Goal: Information Seeking & Learning: Learn about a topic

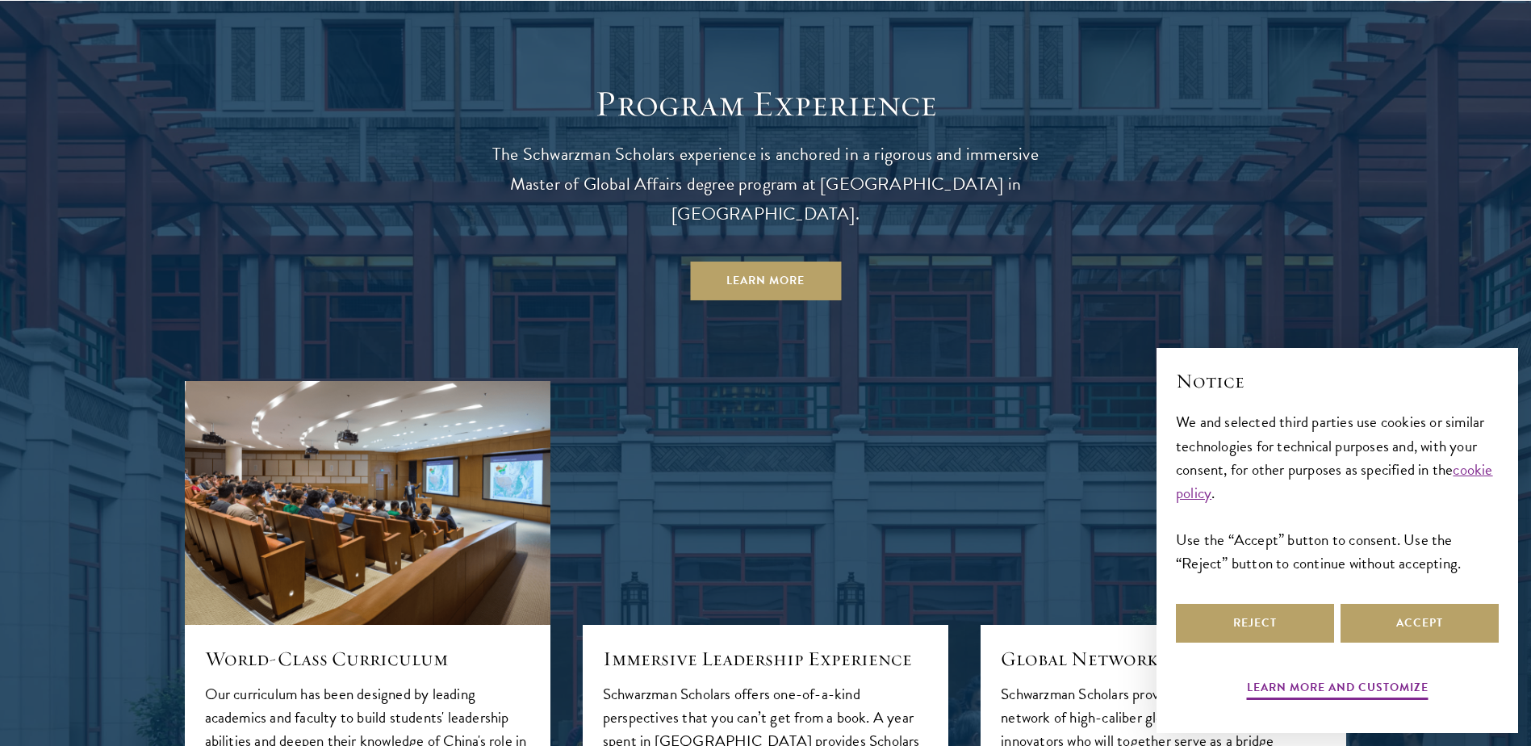
scroll to position [1533, 0]
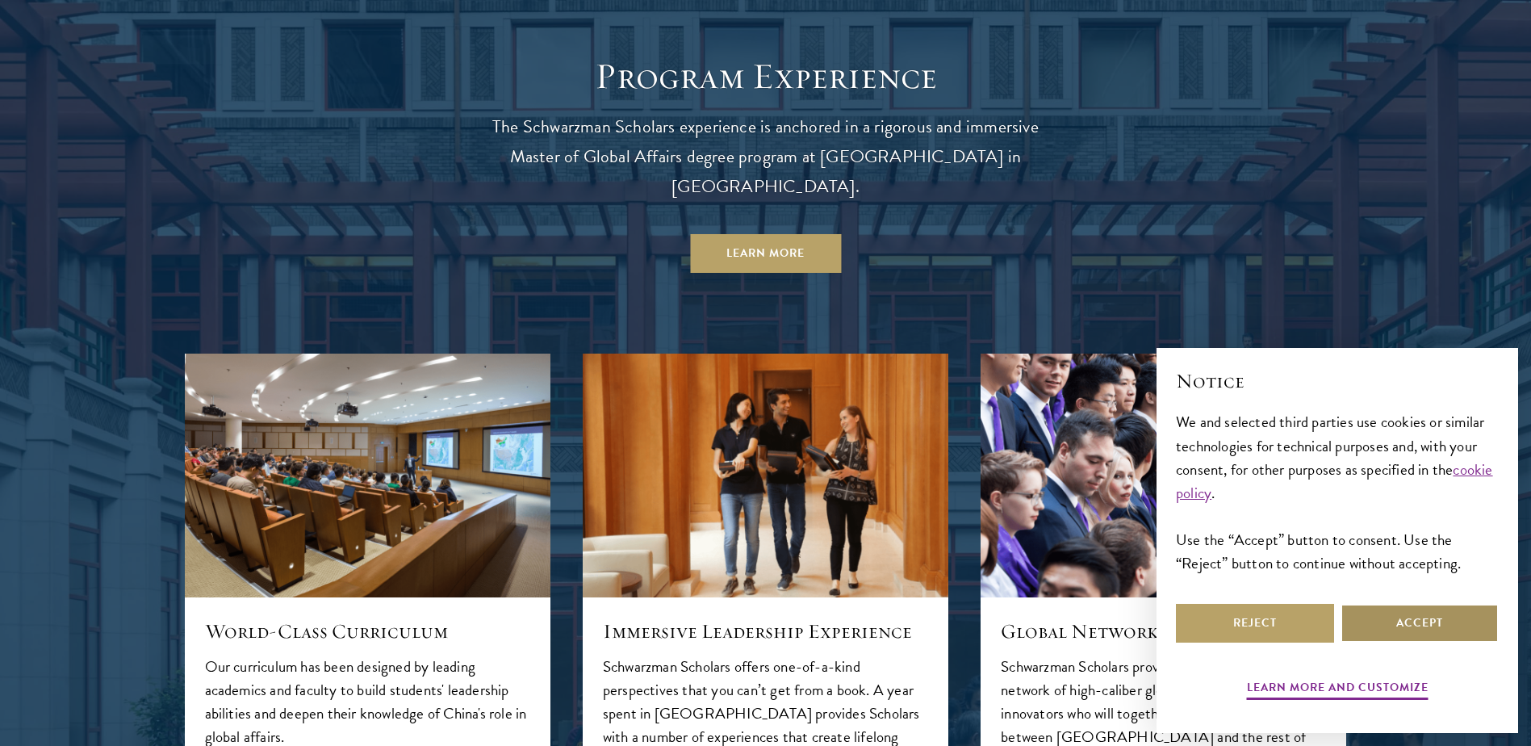
click at [1388, 635] on button "Accept" at bounding box center [1419, 623] width 158 height 39
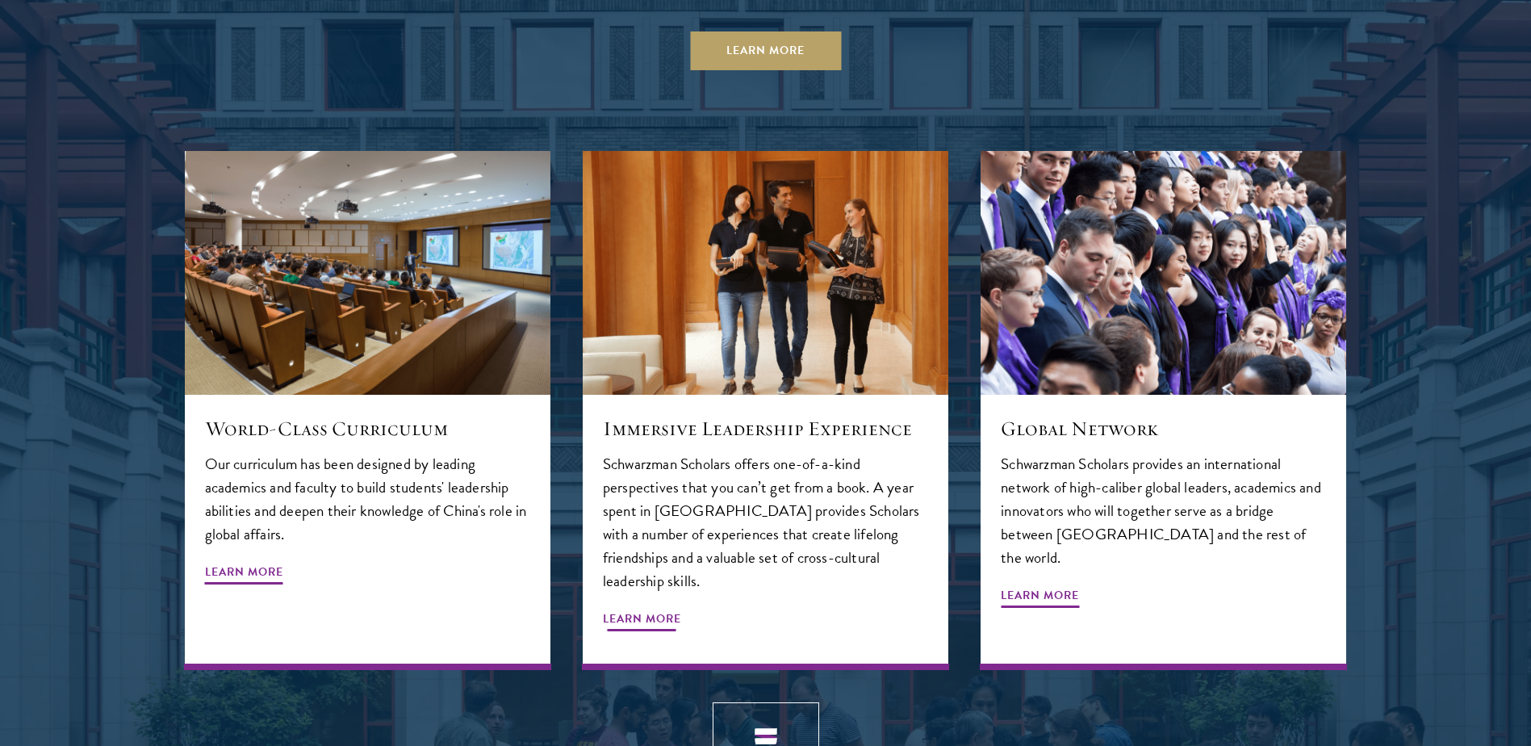
scroll to position [1775, 0]
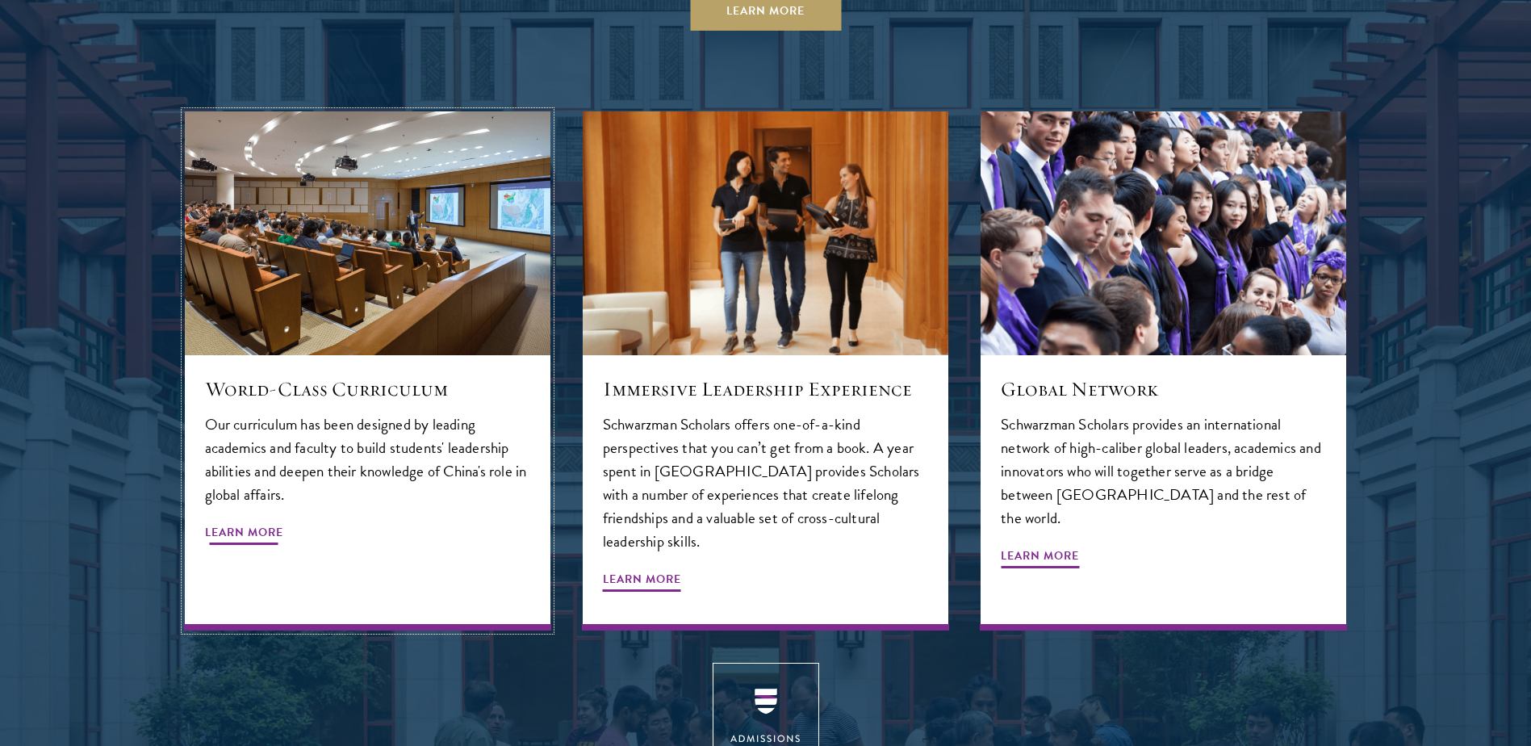
click at [257, 522] on span "Learn More" at bounding box center [244, 534] width 78 height 25
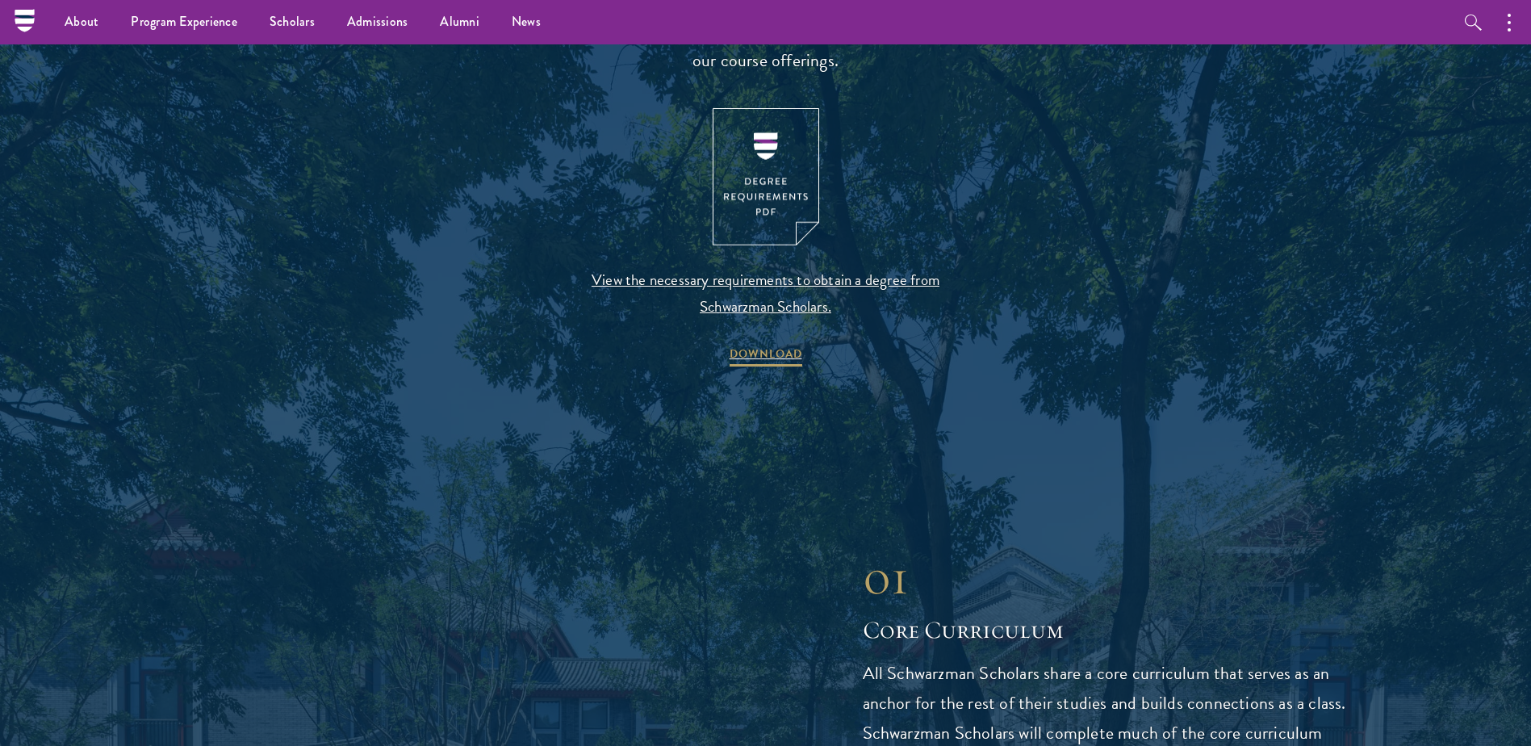
scroll to position [1614, 0]
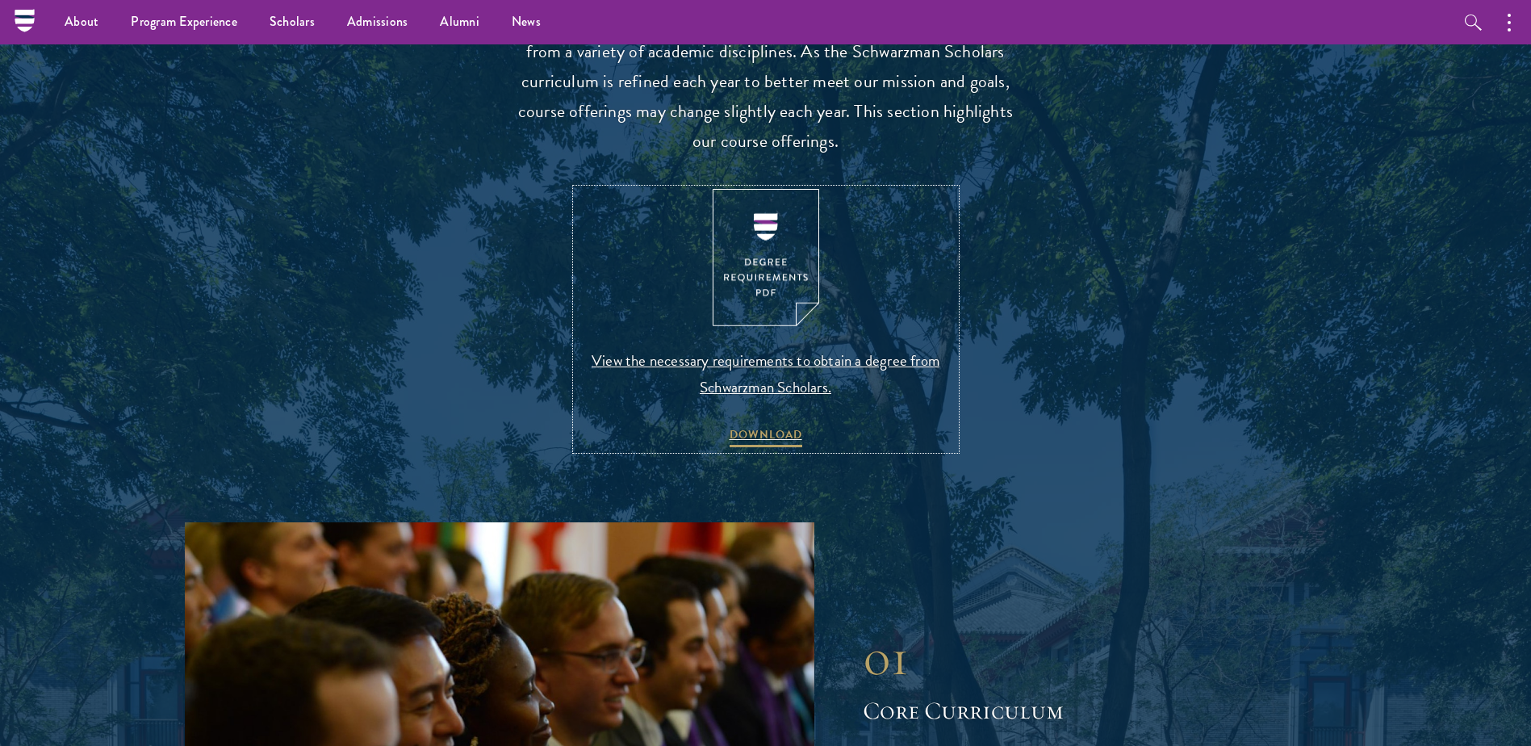
click at [747, 356] on span "View the necessary requirements to obtain a degree from Schwarzman Scholars." at bounding box center [765, 373] width 379 height 53
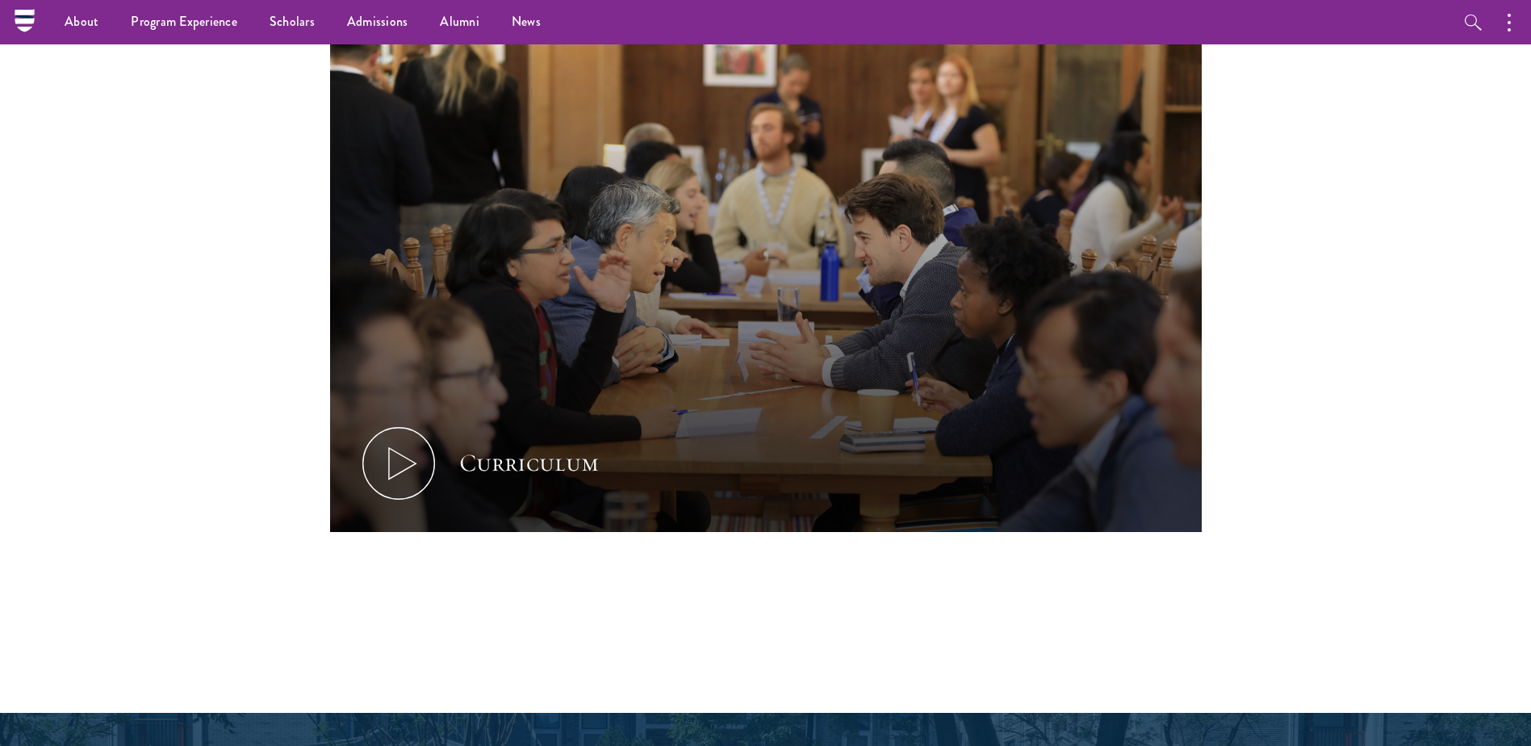
scroll to position [0, 0]
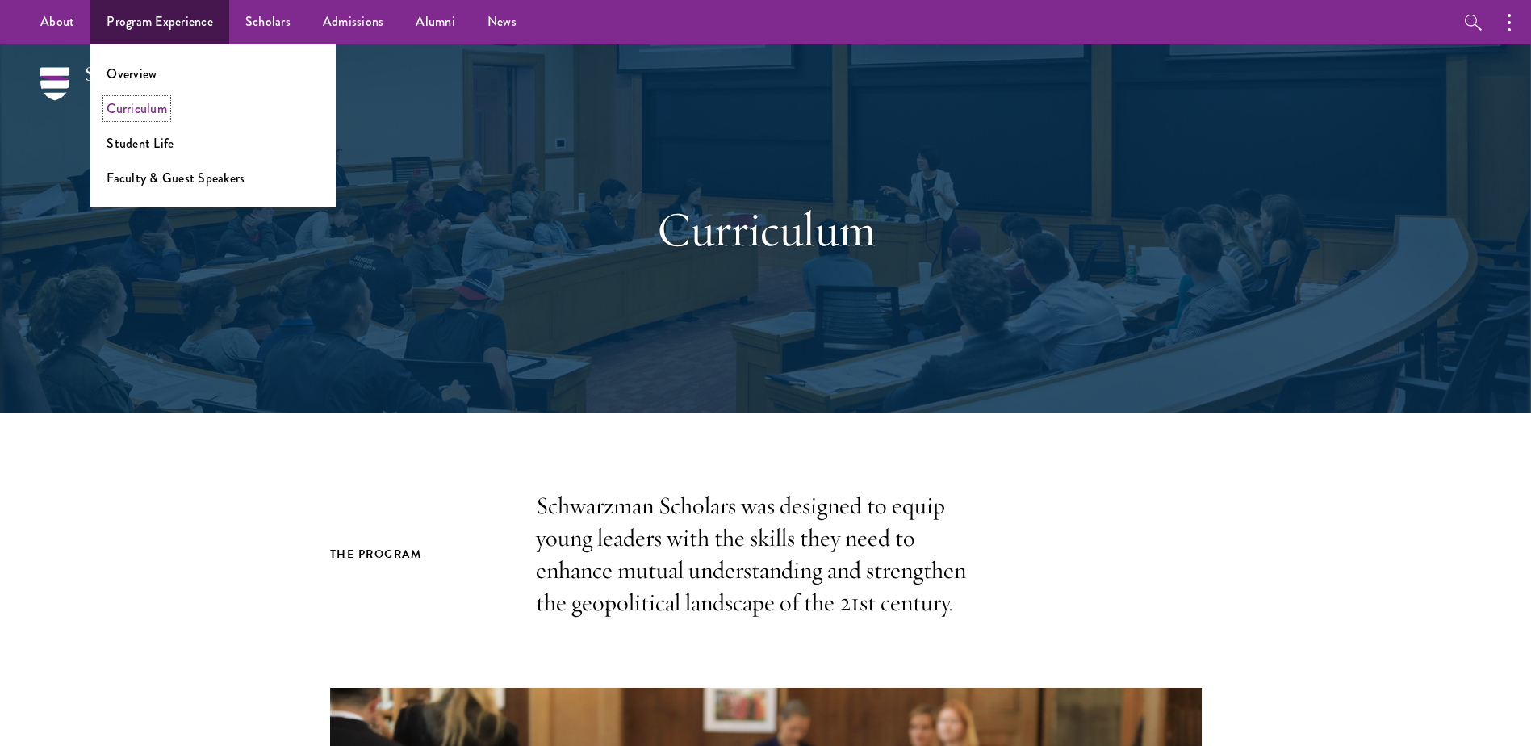
click at [145, 106] on link "Curriculum" at bounding box center [137, 108] width 61 height 19
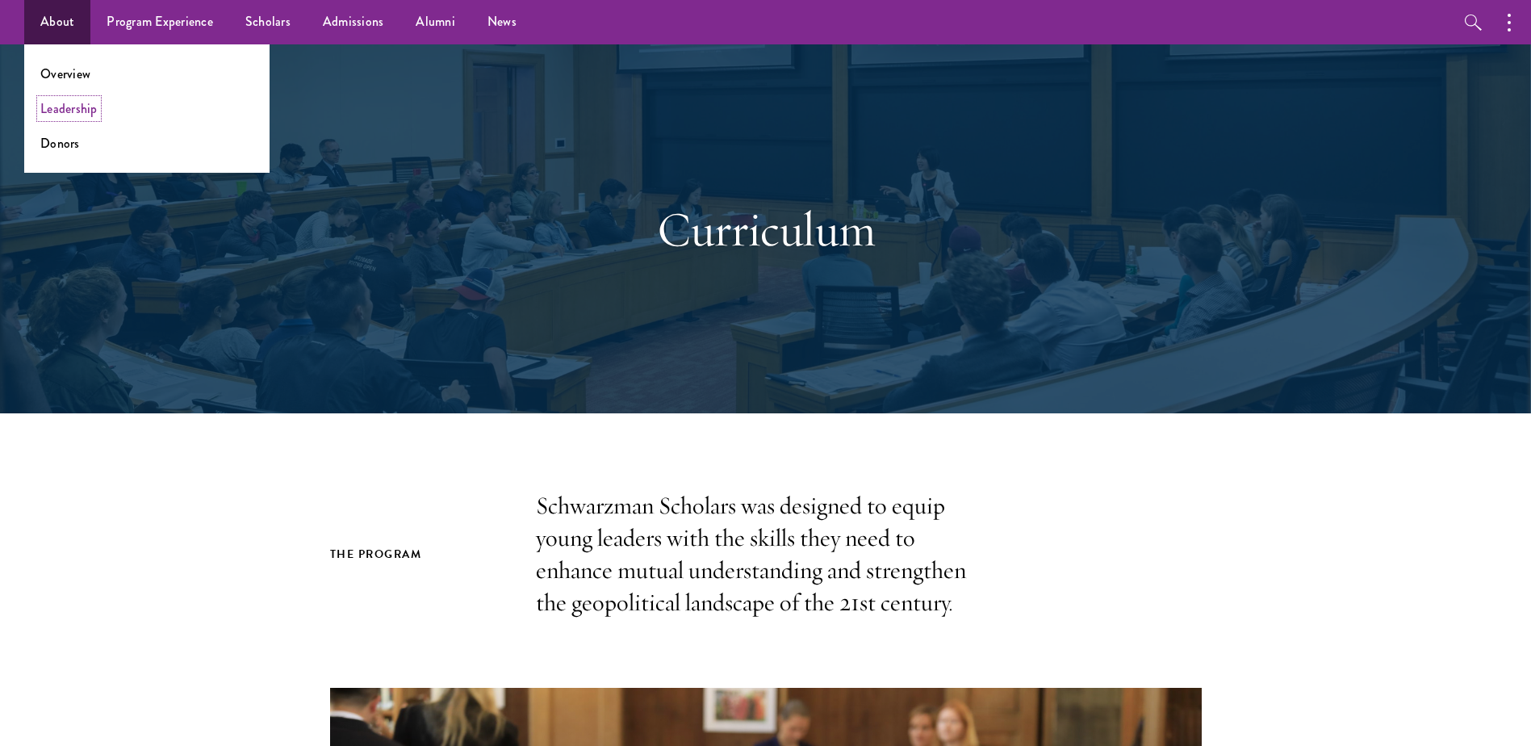
click at [76, 102] on link "Leadership" at bounding box center [68, 108] width 57 height 19
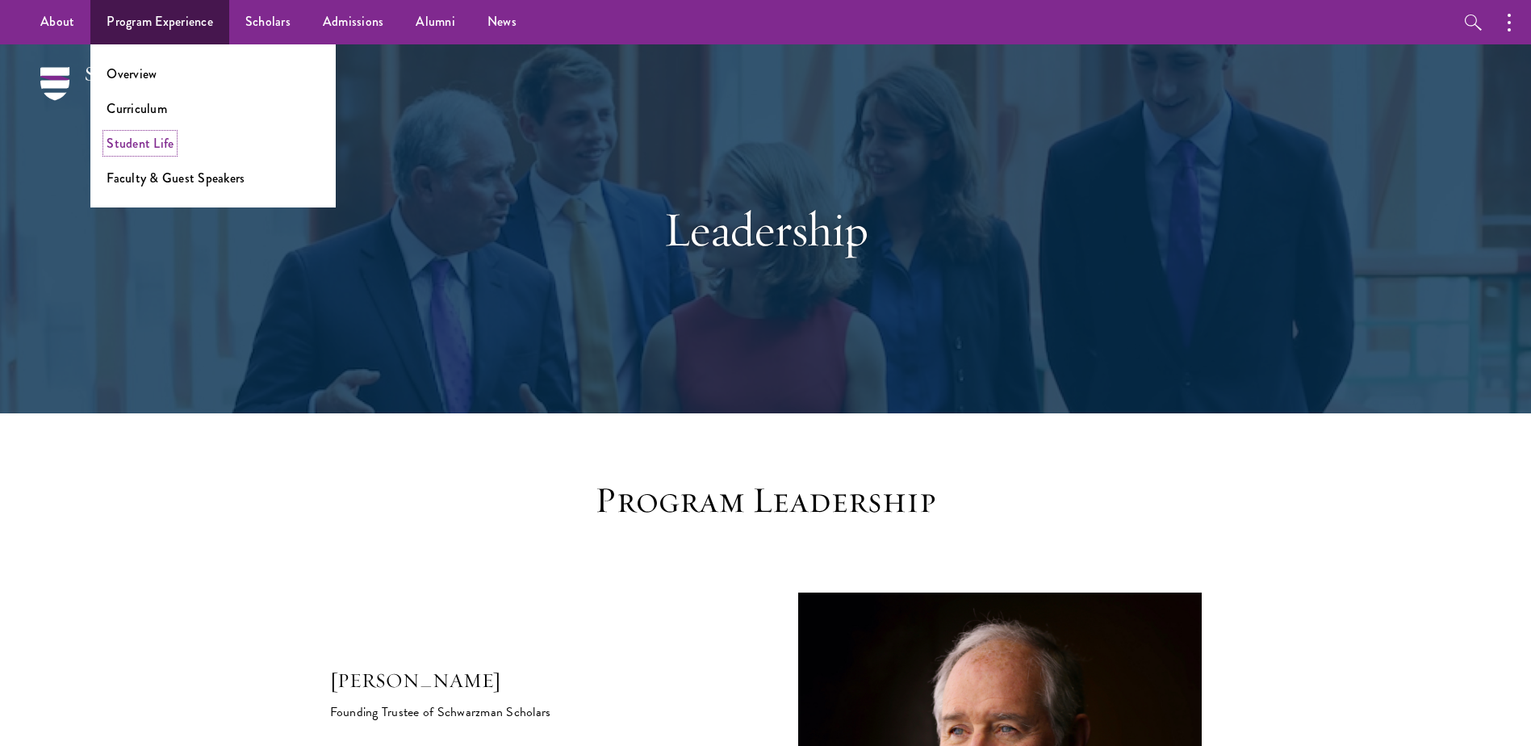
click at [158, 141] on link "Student Life" at bounding box center [140, 143] width 67 height 19
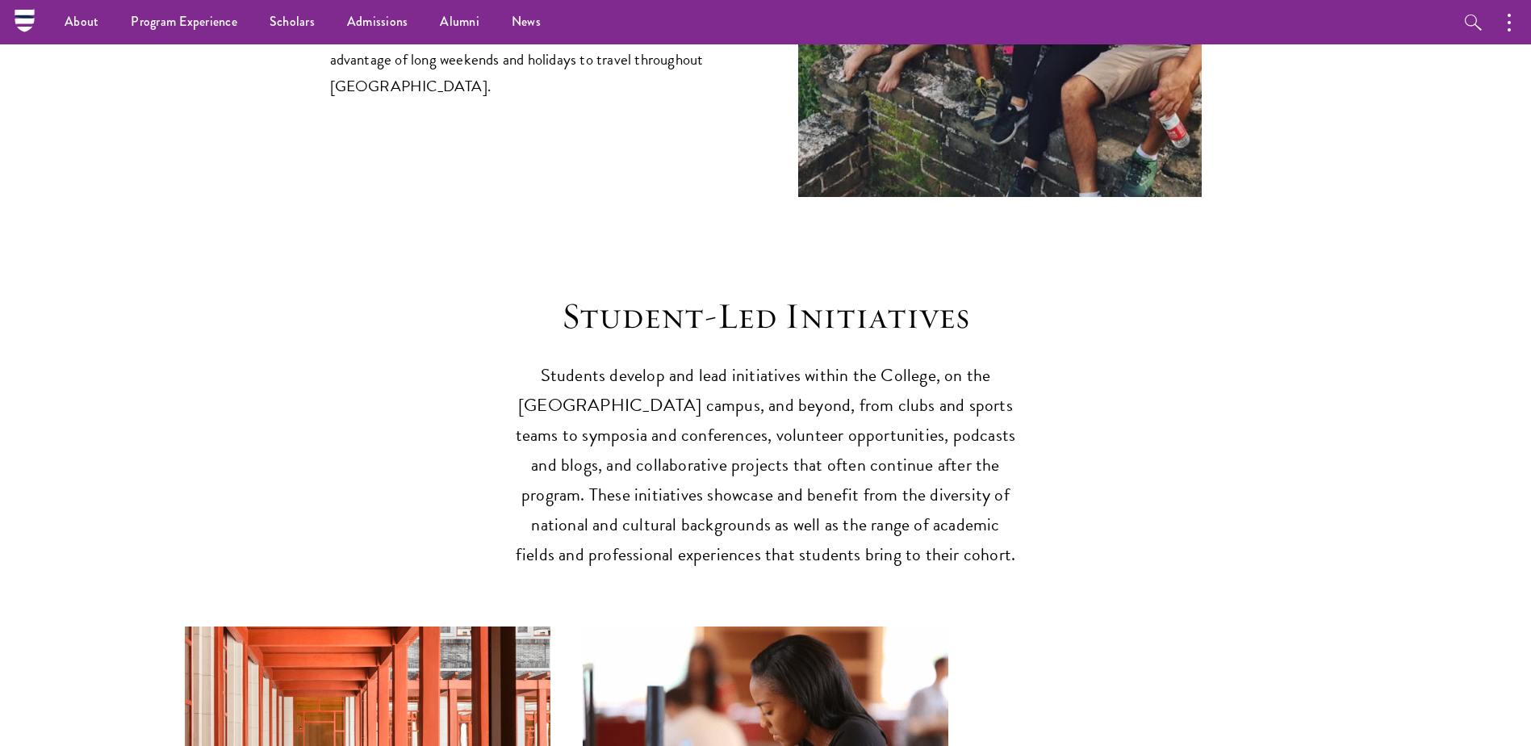
scroll to position [3470, 0]
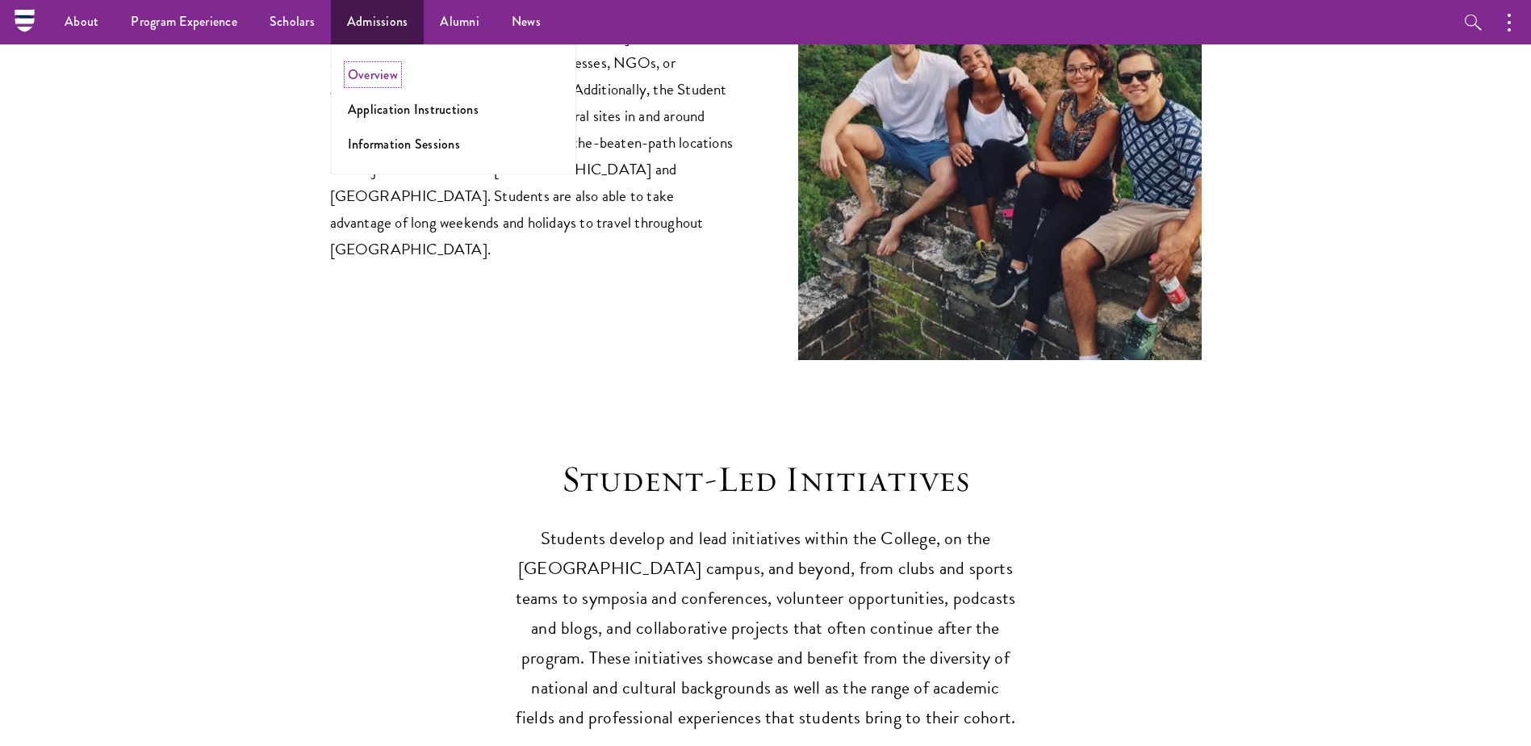
click at [383, 77] on link "Overview" at bounding box center [373, 74] width 50 height 19
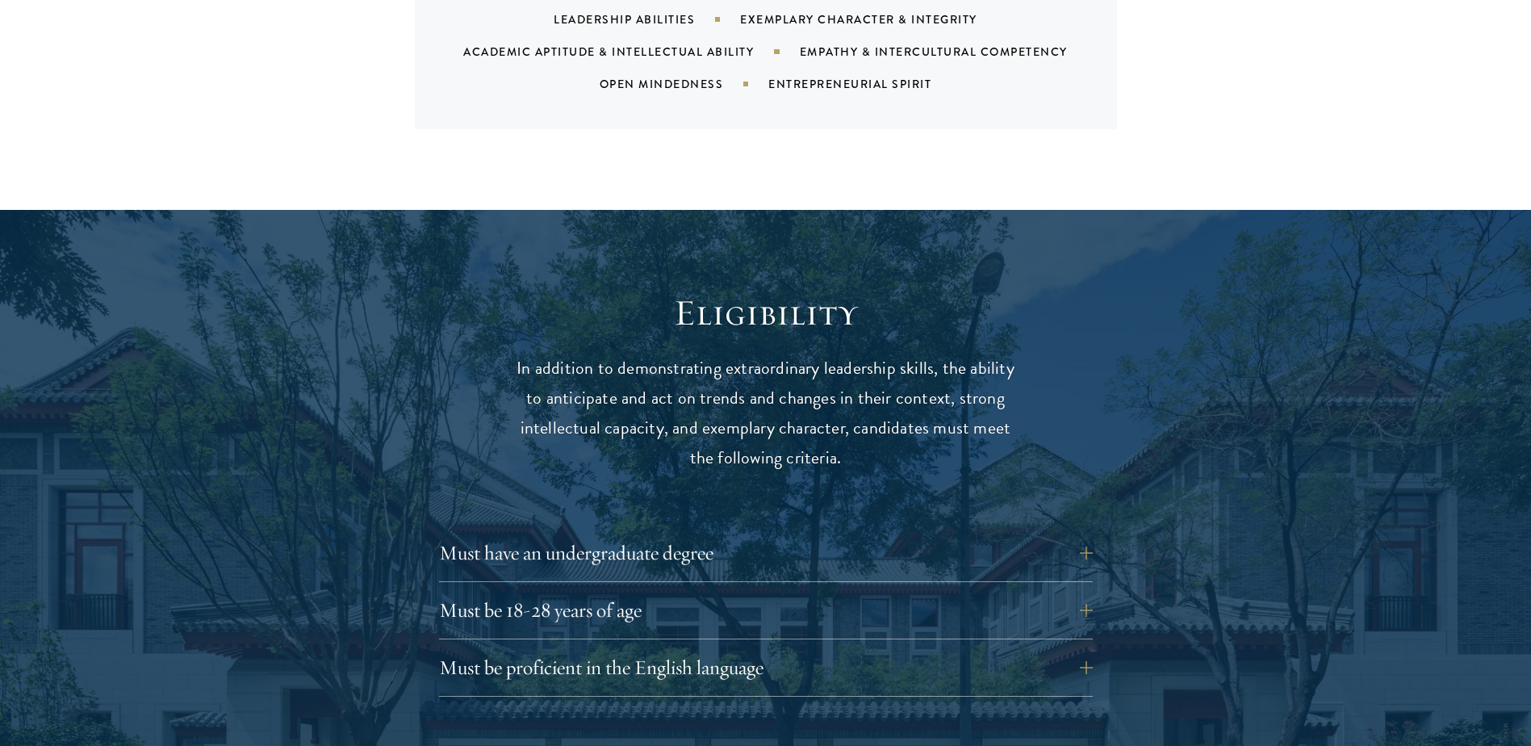
scroll to position [2018, 0]
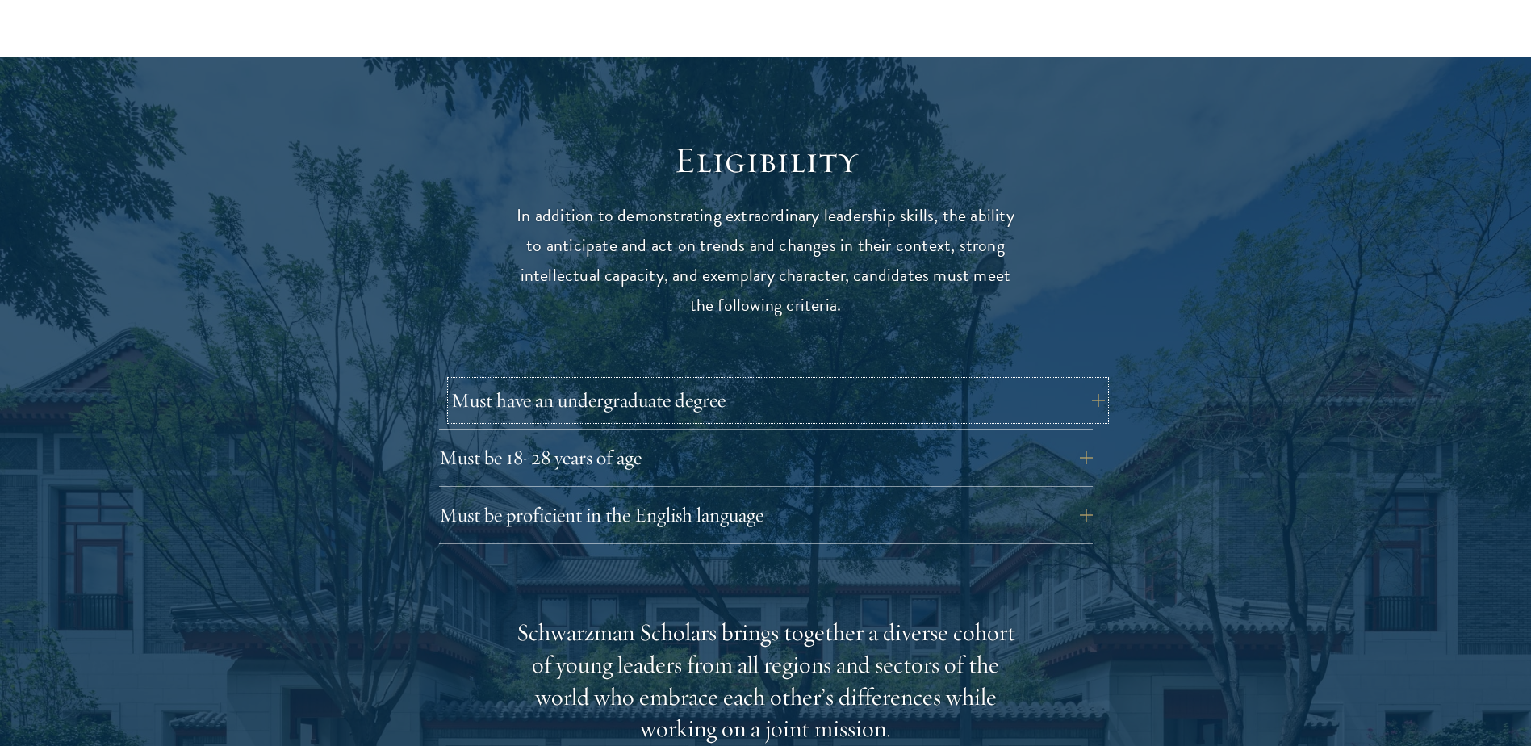
click at [642, 381] on button "Must have an undergraduate degree" at bounding box center [778, 400] width 654 height 39
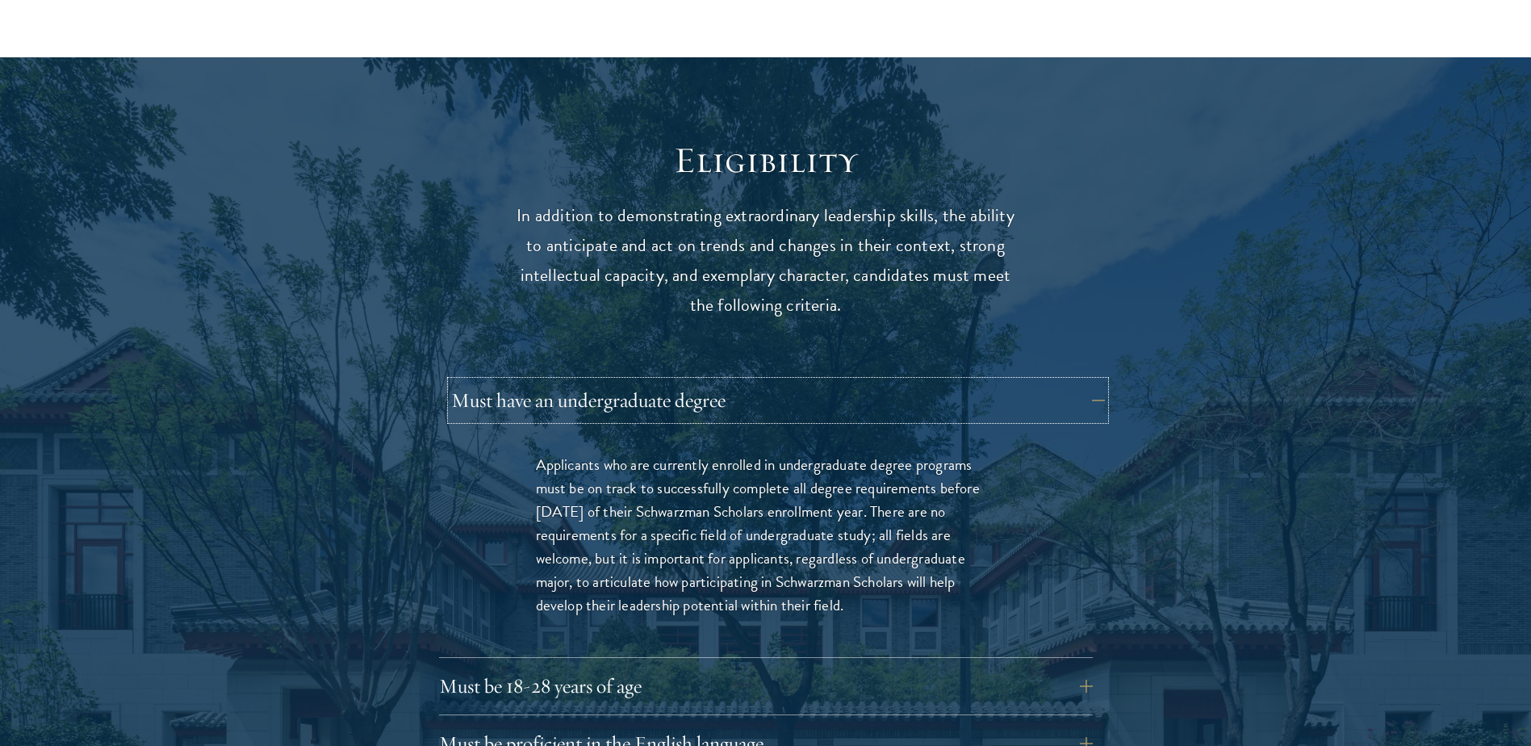
click at [642, 381] on button "Must have an undergraduate degree" at bounding box center [778, 400] width 654 height 39
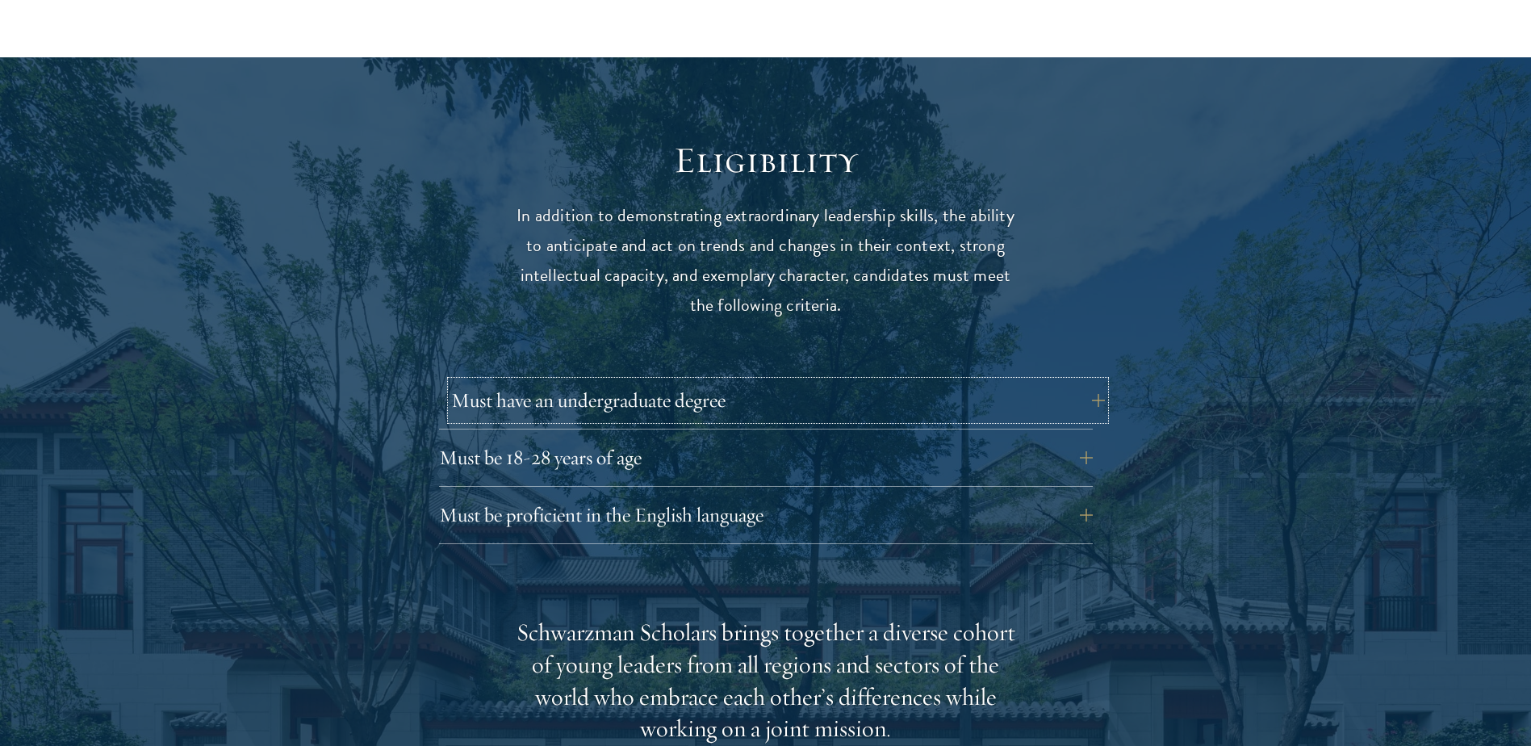
click at [624, 381] on button "Must have an undergraduate degree" at bounding box center [778, 400] width 654 height 39
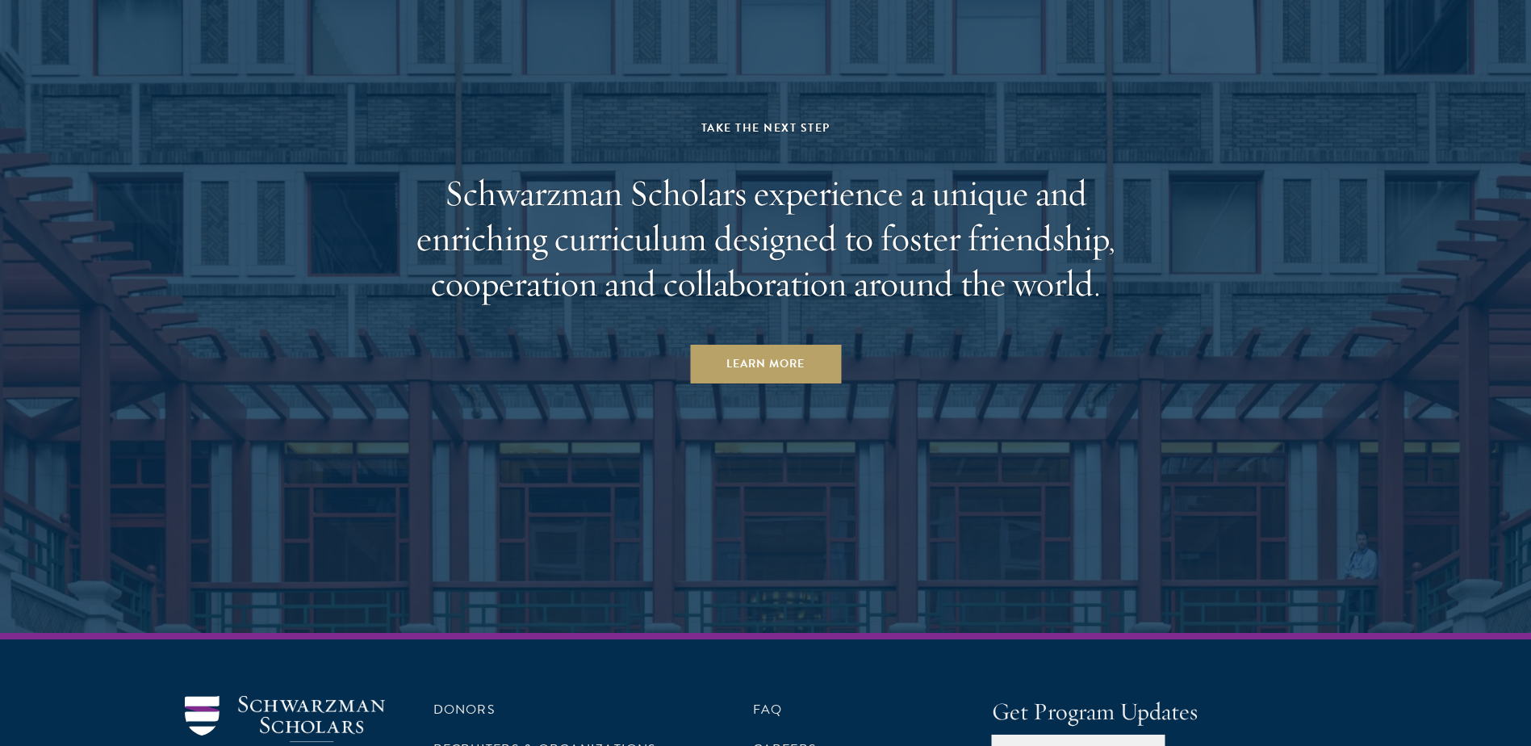
scroll to position [8070, 0]
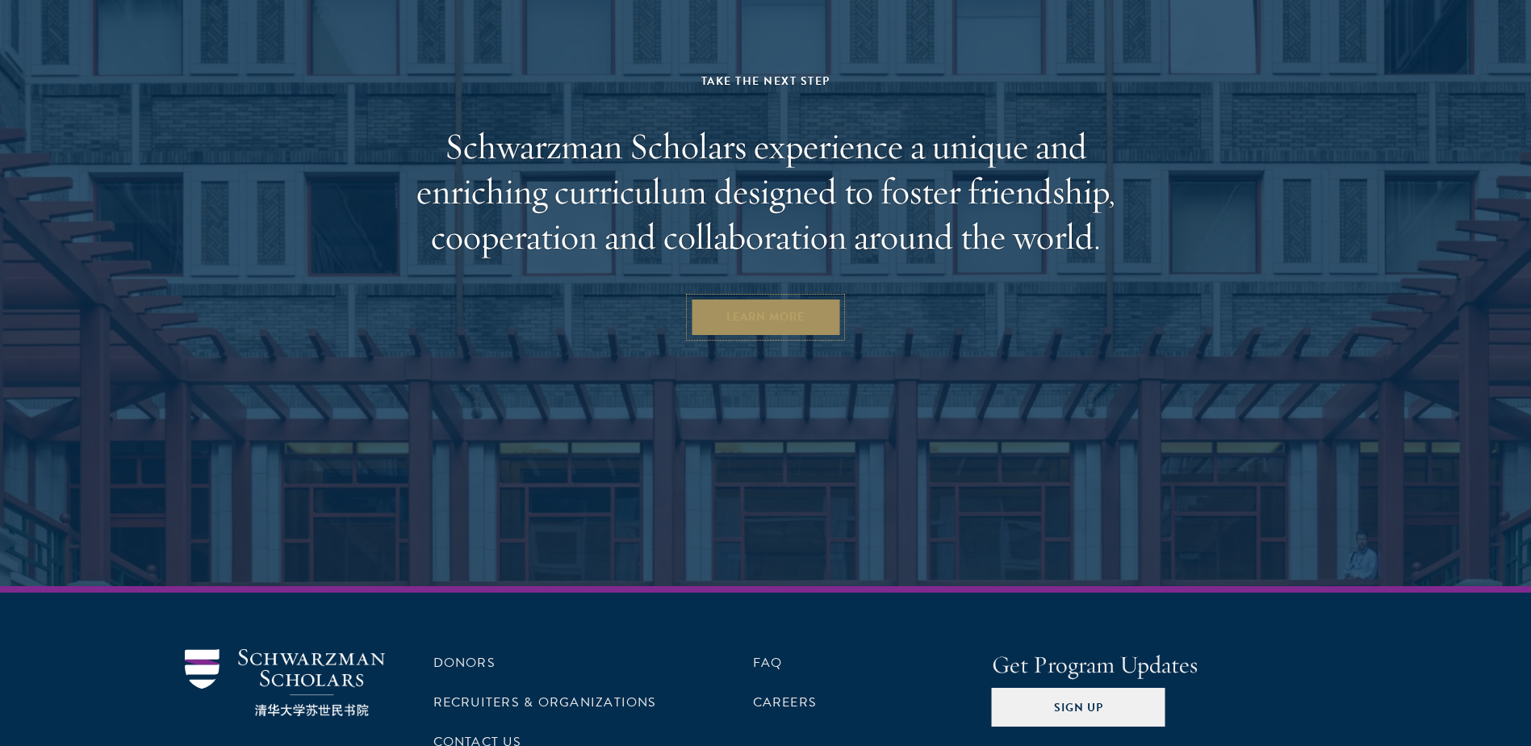
click at [739, 298] on link "Learn More" at bounding box center [765, 317] width 151 height 39
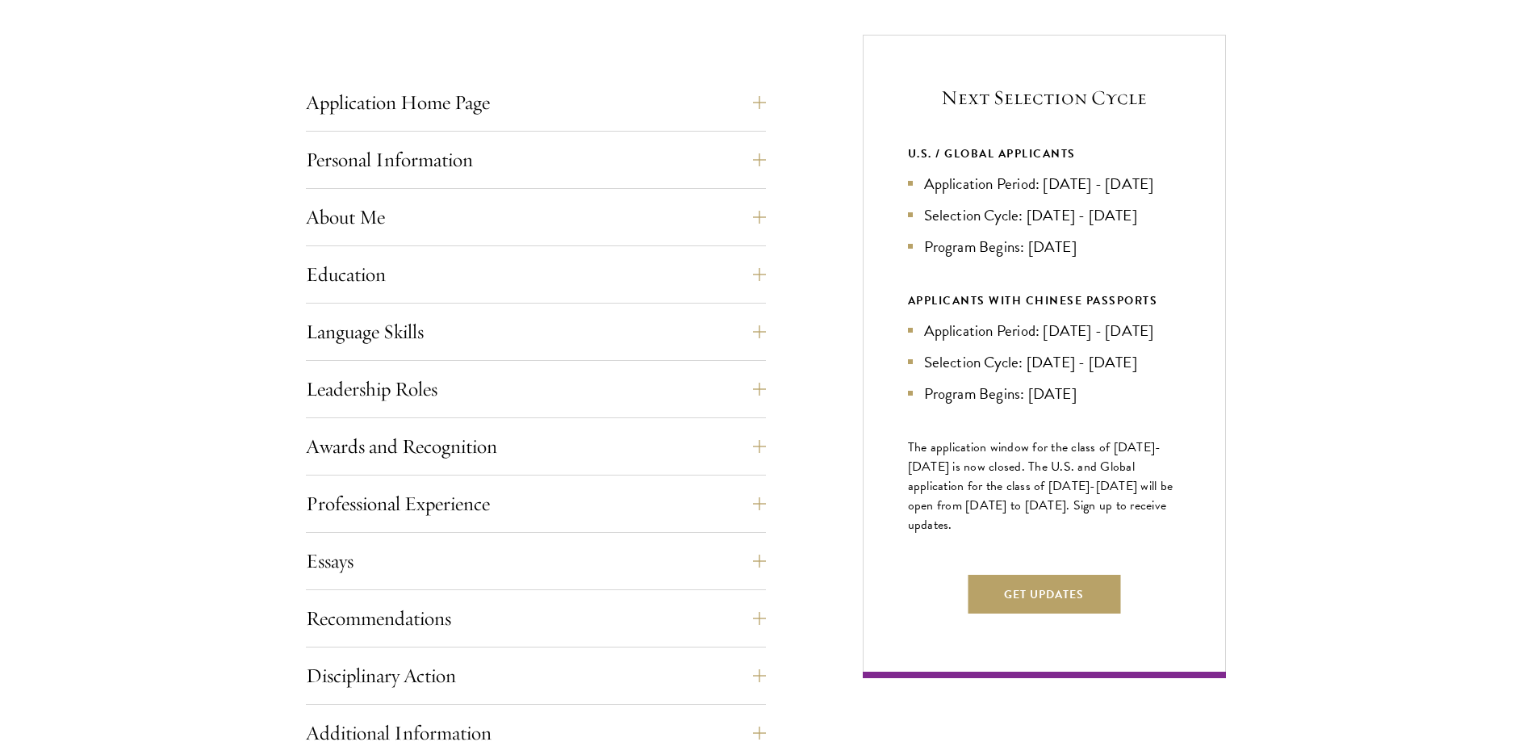
scroll to position [646, 0]
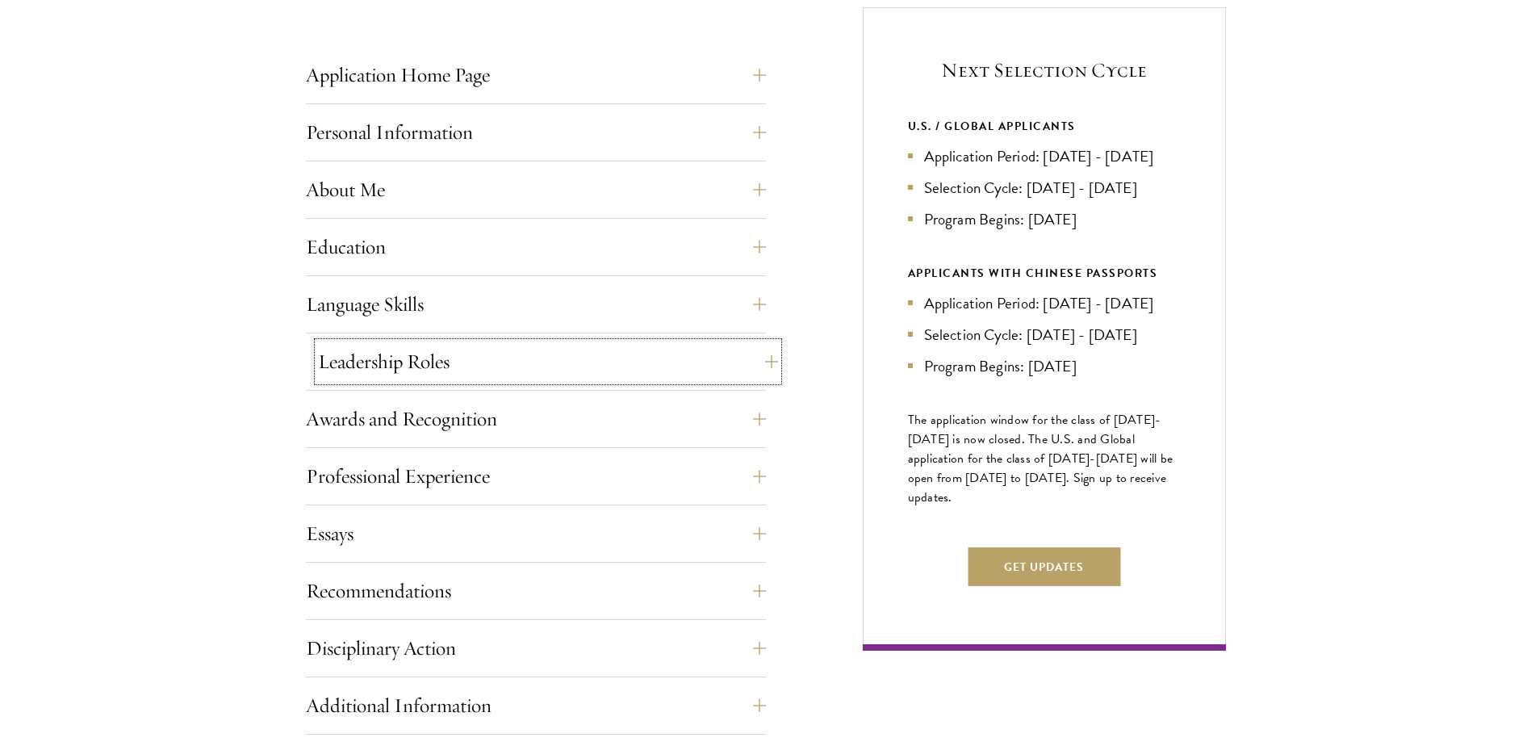
click at [756, 366] on button "Leadership Roles" at bounding box center [548, 361] width 460 height 39
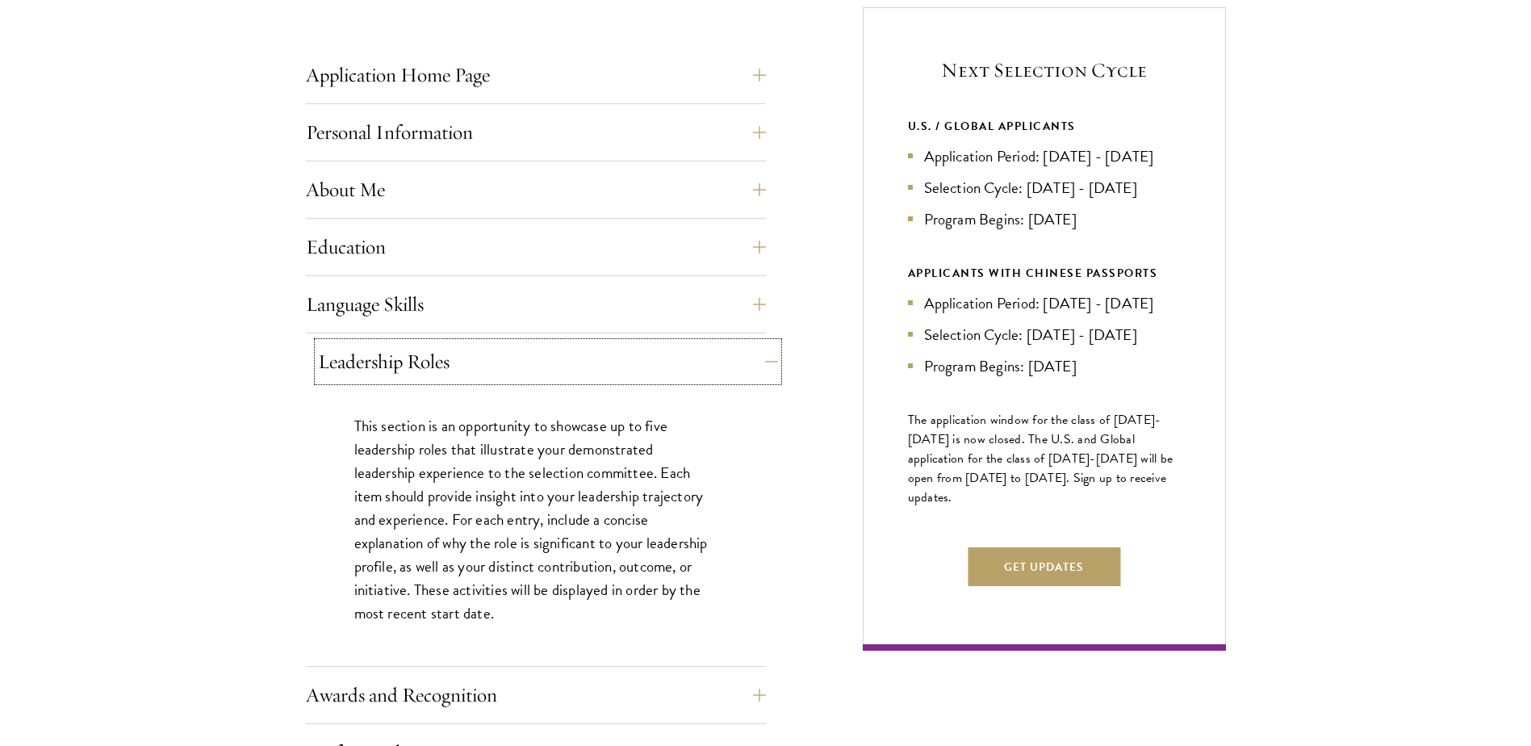
click at [756, 366] on button "Leadership Roles" at bounding box center [548, 361] width 460 height 39
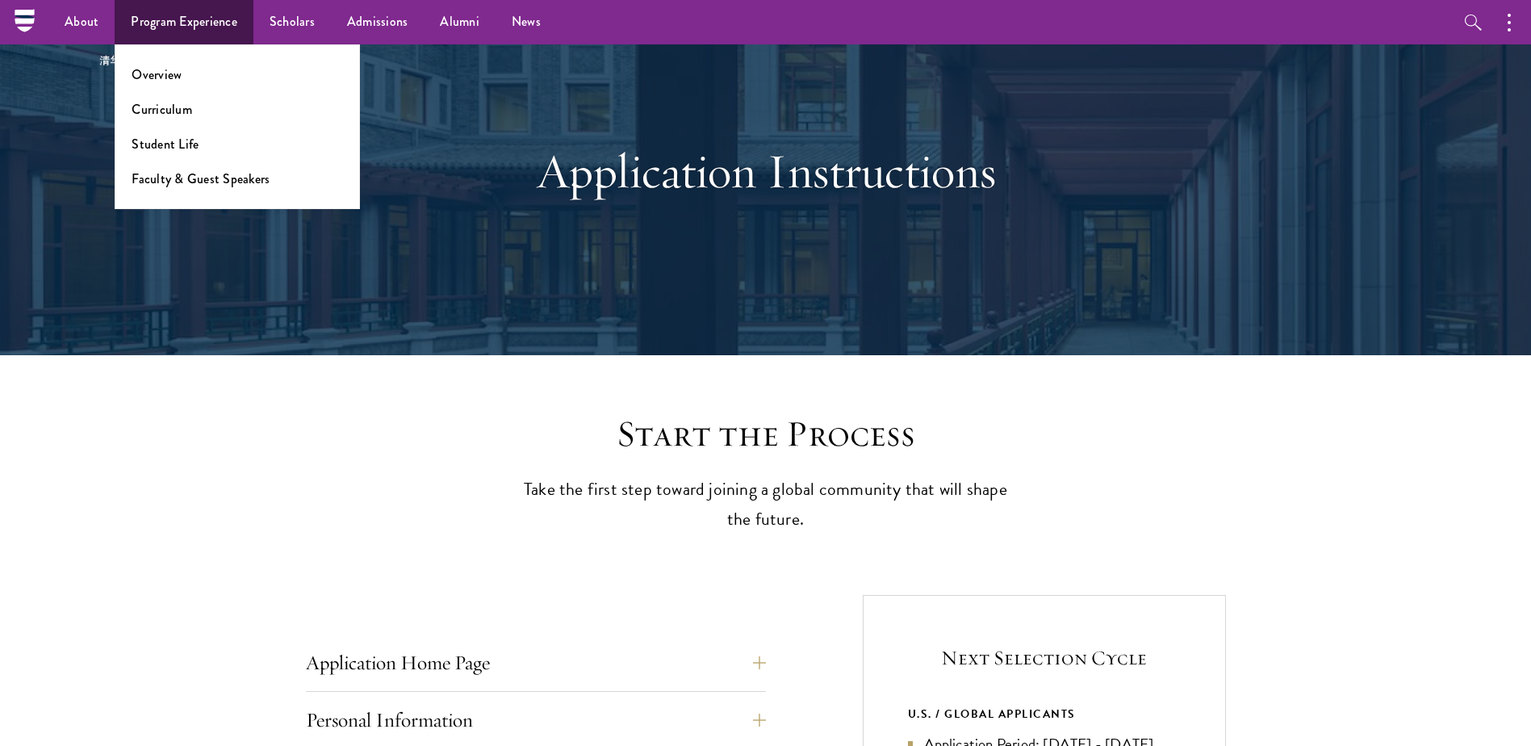
scroll to position [0, 0]
